Goal: Information Seeking & Learning: Learn about a topic

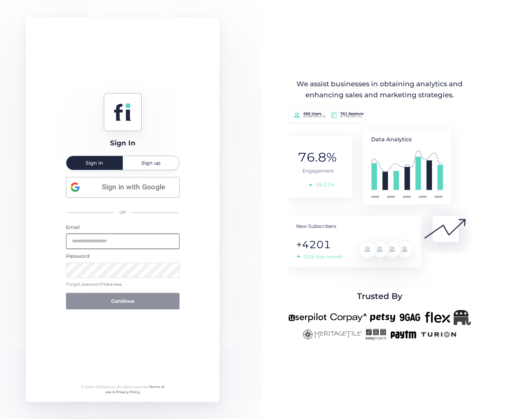
type input "**********"
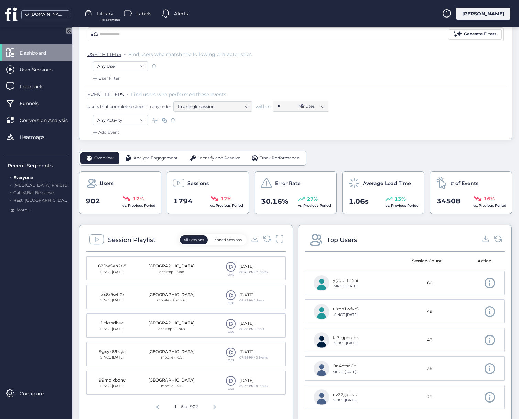
scroll to position [75, 0]
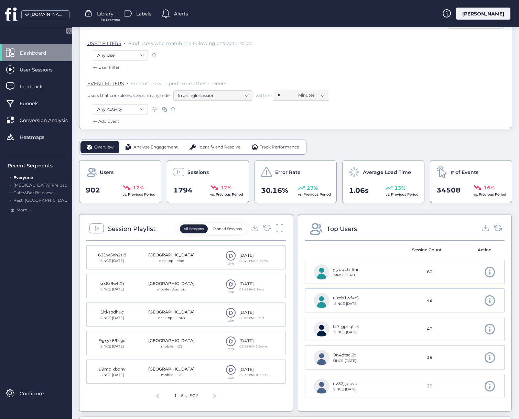
click at [230, 255] on span at bounding box center [230, 256] width 10 height 10
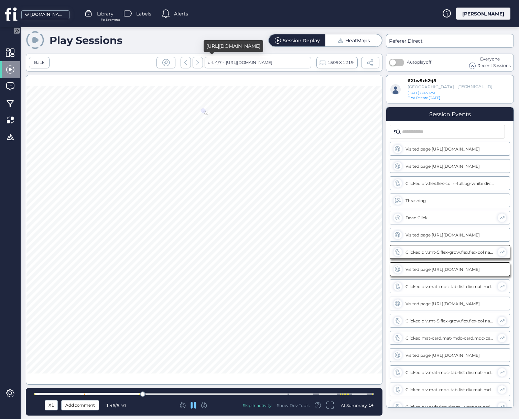
scroll to position [13, 0]
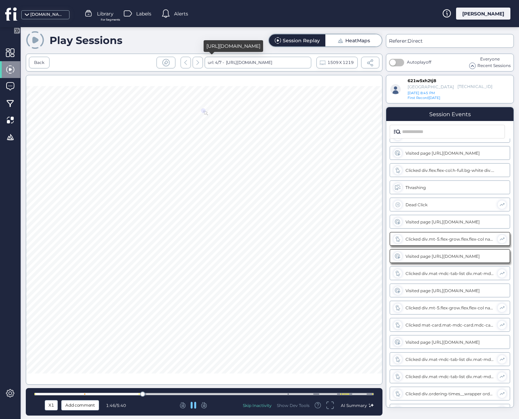
drag, startPoint x: 251, startPoint y: 64, endPoint x: 280, endPoint y: 63, distance: 29.2
click at [272, 63] on div "[URL][DOMAIN_NAME]" at bounding box center [248, 63] width 48 height 12
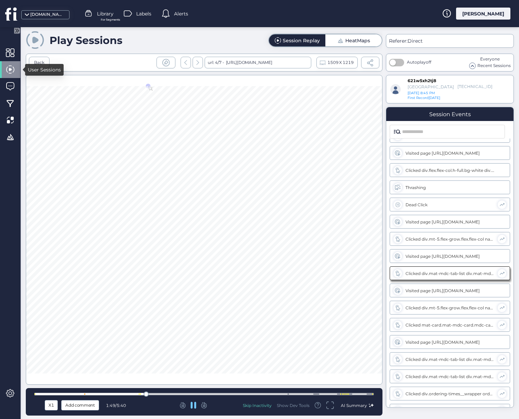
click at [9, 69] on span at bounding box center [10, 69] width 9 height 9
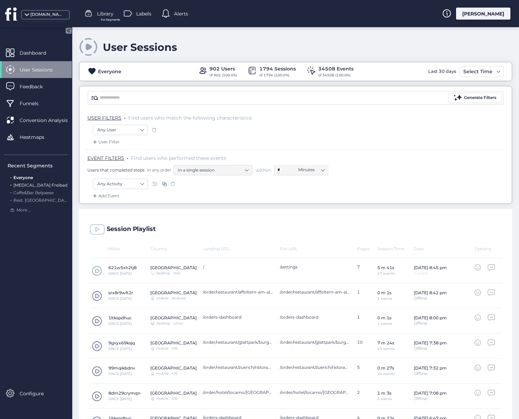
click at [30, 185] on span "[MEDICAL_DATA] Freibad" at bounding box center [40, 184] width 54 height 5
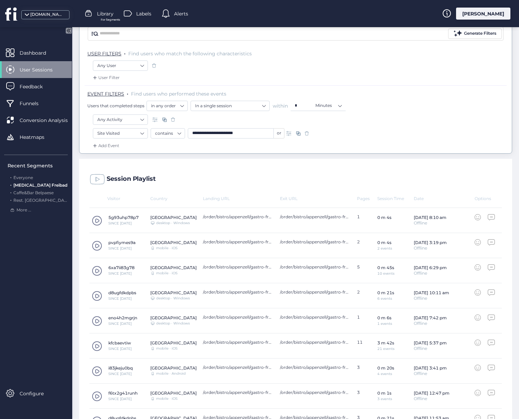
scroll to position [80, 0]
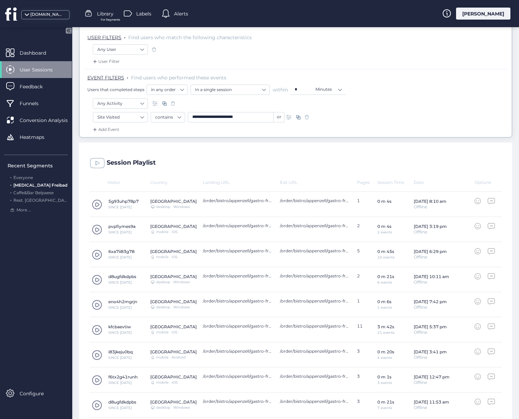
click at [96, 329] on span at bounding box center [97, 330] width 10 height 10
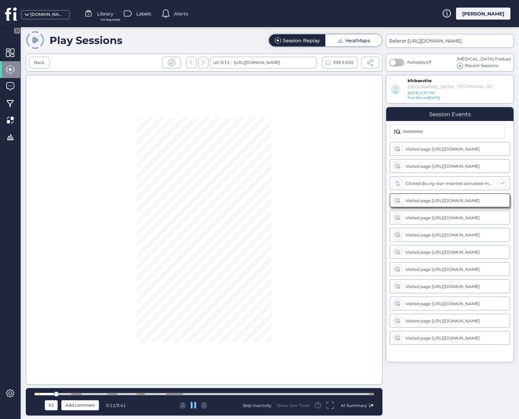
click at [350, 407] on span "AI Summary" at bounding box center [354, 405] width 26 height 5
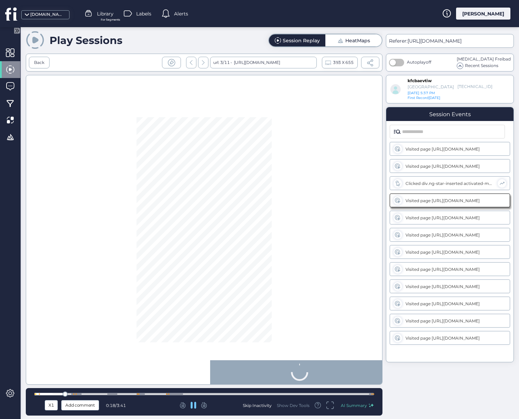
click at [259, 406] on div "Skip Inactivity" at bounding box center [257, 405] width 29 height 6
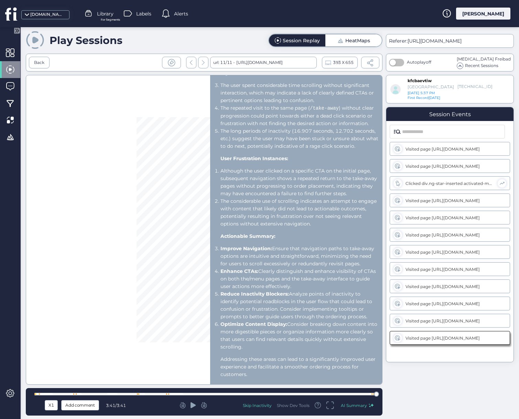
click at [162, 193] on div "Session Summary Key Actions Taken by the User: The user started the session by …" at bounding box center [204, 230] width 356 height 310
click at [156, 181] on div "Session Summary Key Actions Taken by the User: The user started the session by …" at bounding box center [204, 230] width 356 height 310
drag, startPoint x: 407, startPoint y: 40, endPoint x: 493, endPoint y: 43, distance: 85.6
click at [493, 43] on div "Referer: [URL][DOMAIN_NAME]" at bounding box center [450, 41] width 122 height 8
click at [179, 44] on div "Play Sessions Session Replay HeatMaps" at bounding box center [204, 41] width 356 height 20
